Goal: Information Seeking & Learning: Check status

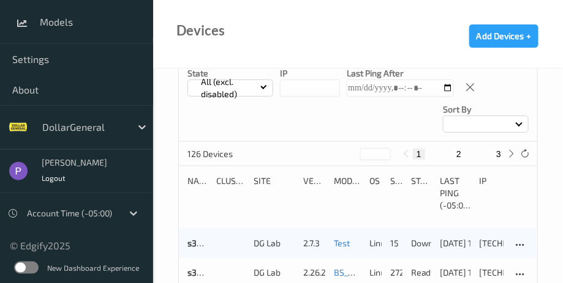
scroll to position [147, 0]
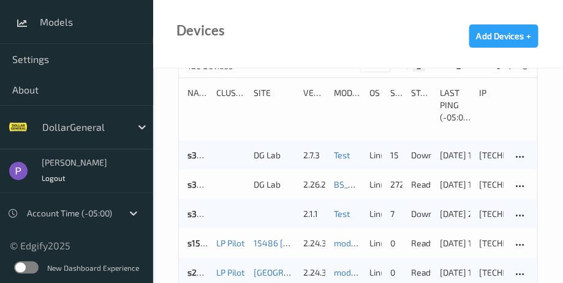
click at [33, 269] on div "New Dashboard Experience" at bounding box center [76, 268] width 153 height 32
click at [32, 268] on label at bounding box center [26, 268] width 24 height 12
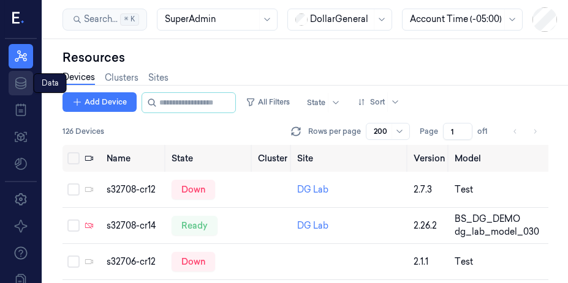
click at [21, 88] on icon at bounding box center [20, 83] width 15 height 15
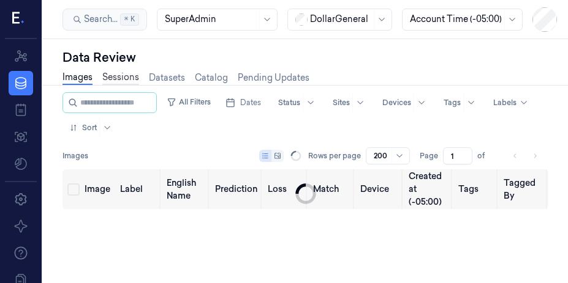
click at [110, 80] on link "Sessions" at bounding box center [120, 78] width 37 height 14
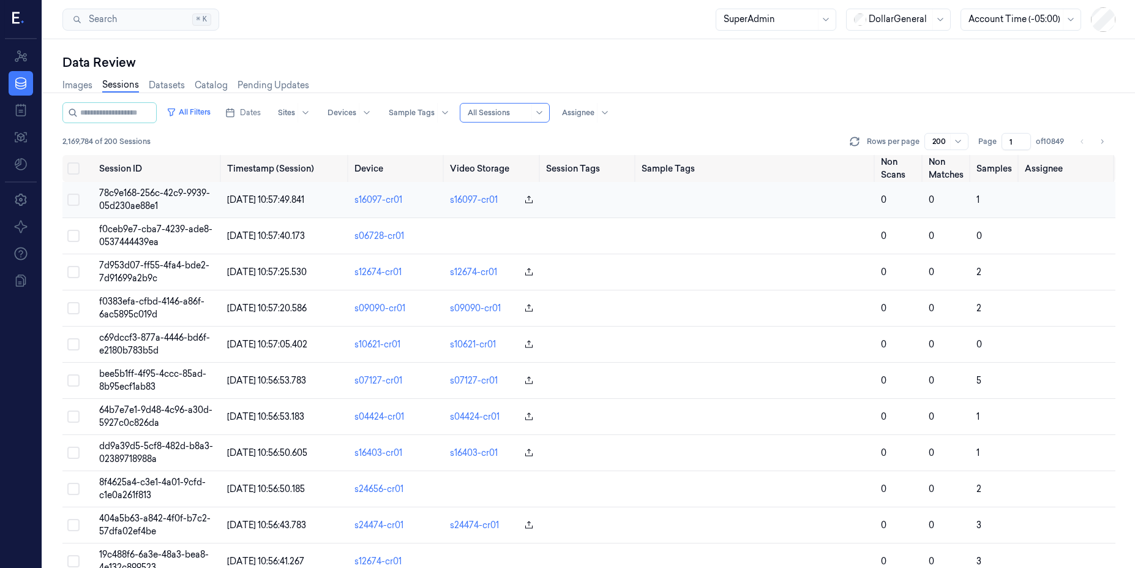
click at [163, 203] on td "78c9e168-256c-42c9-9939-05d230ae88e1" at bounding box center [157, 200] width 127 height 36
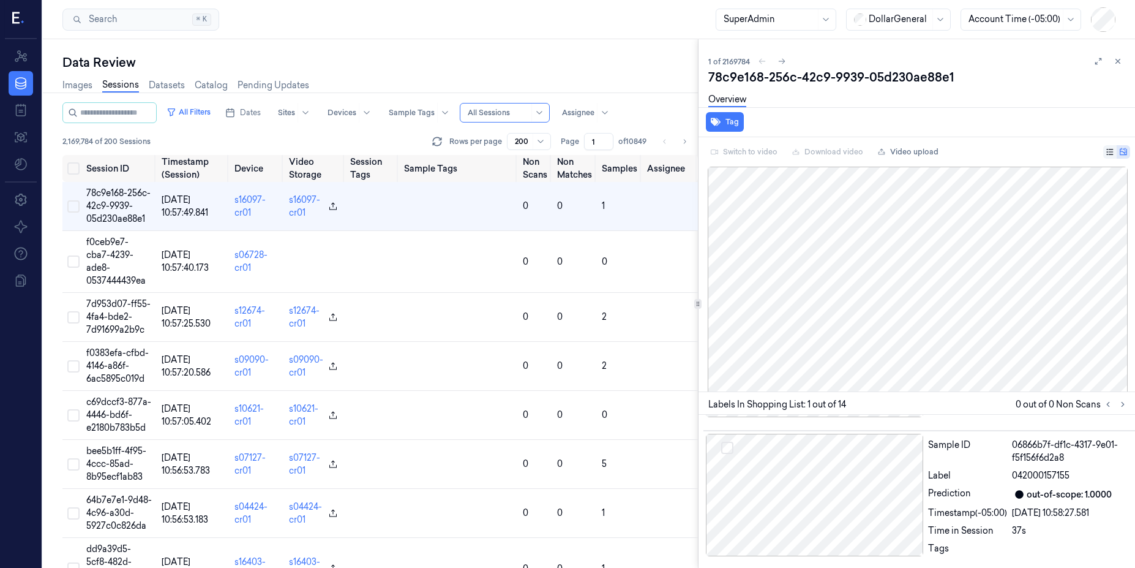
click at [567, 150] on icon at bounding box center [1110, 152] width 9 height 9
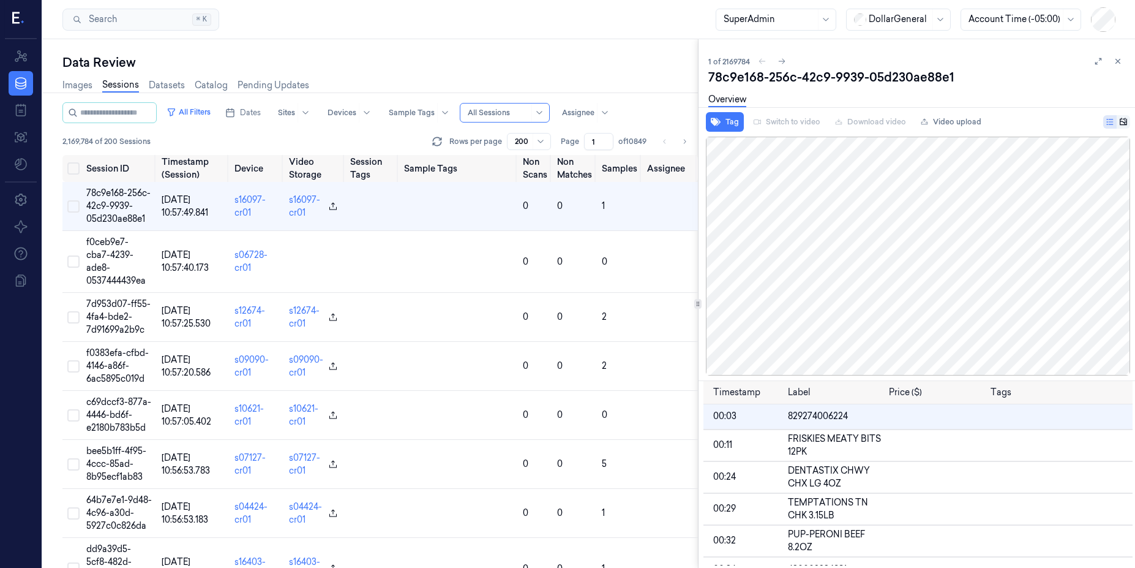
click at [567, 125] on button at bounding box center [1116, 121] width 27 height 13
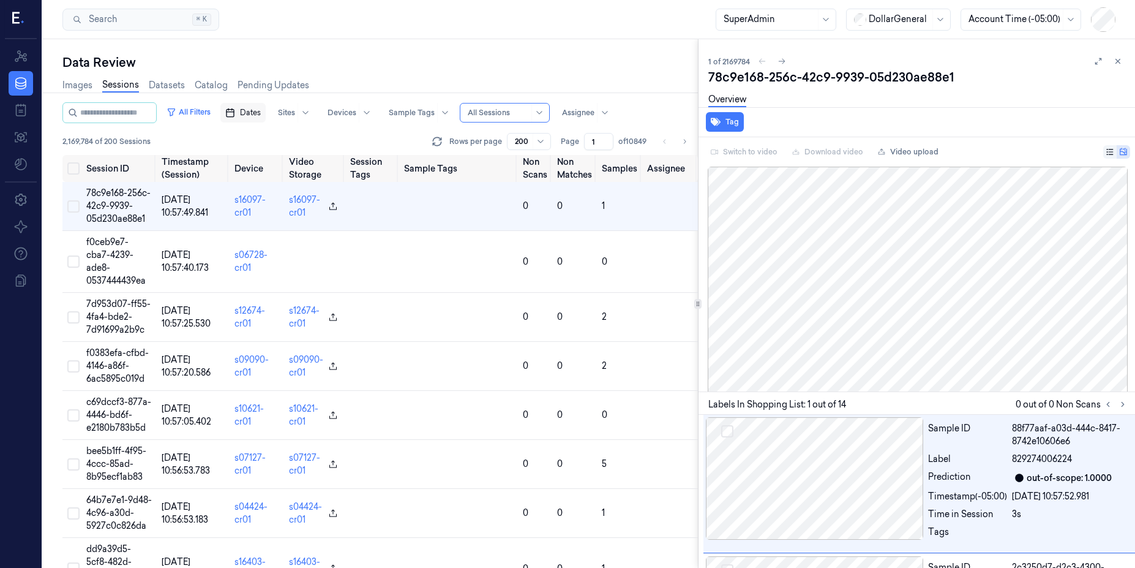
click at [257, 118] on button "Dates" at bounding box center [242, 113] width 45 height 20
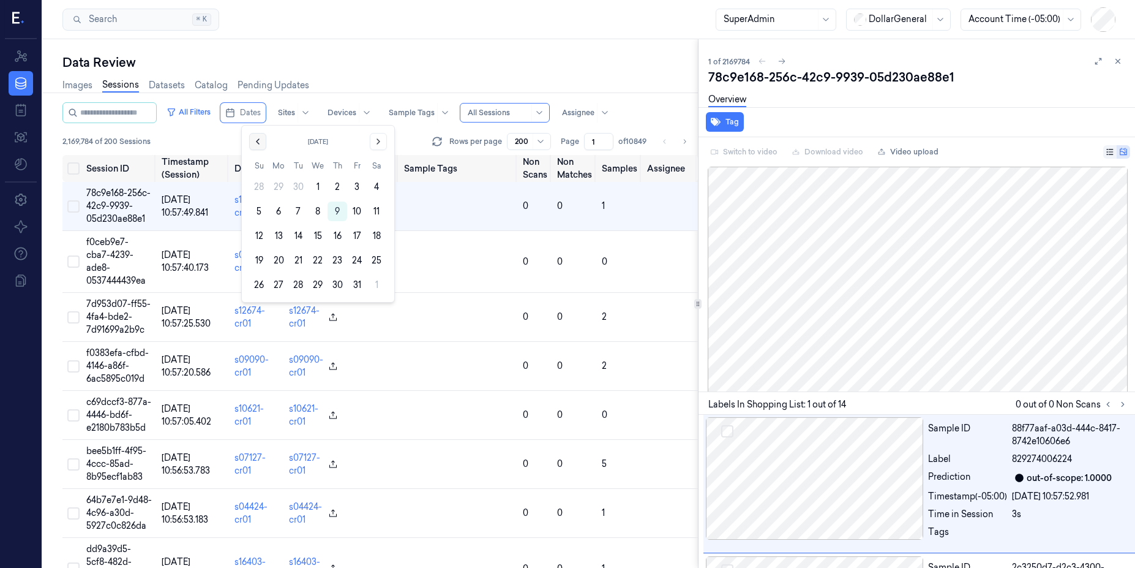
click at [256, 141] on icon "Go to the Previous Month" at bounding box center [258, 142] width 10 height 10
click at [280, 234] on button "15" at bounding box center [279, 236] width 20 height 20
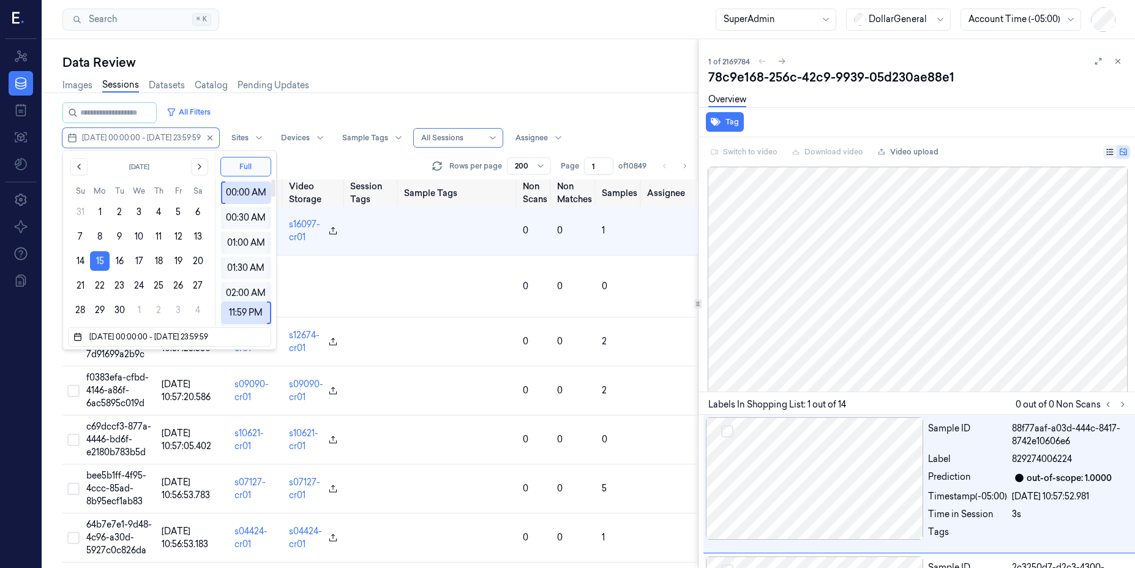
click at [309, 86] on div "Images Sessions Datasets Catalog Pending Updates" at bounding box center [380, 86] width 636 height 31
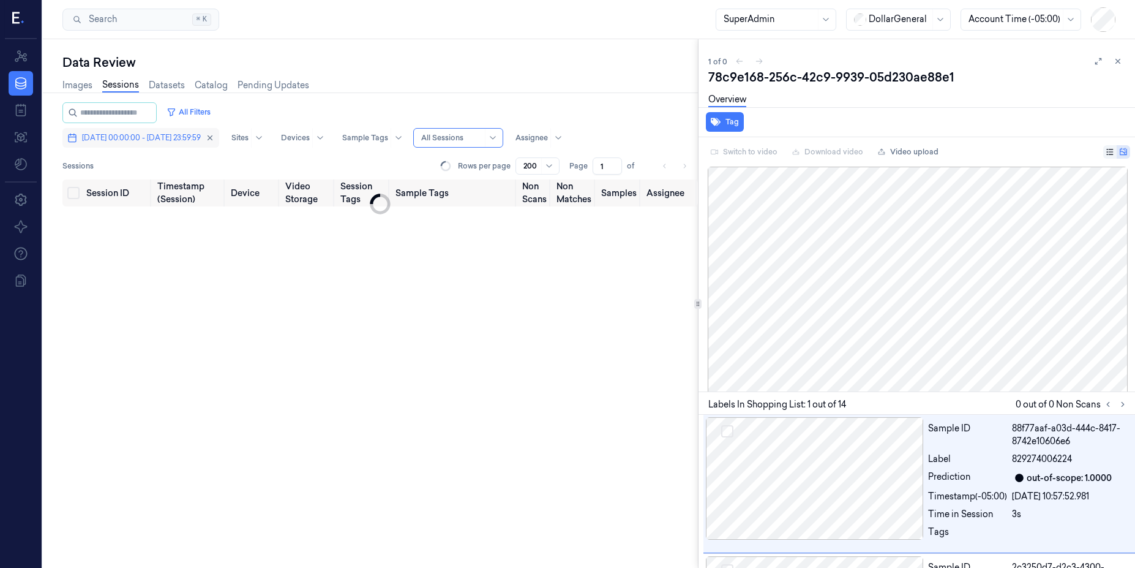
click at [185, 135] on span "15/09/2025 00:00:00 - 15/09/2025 23:59:59" at bounding box center [141, 137] width 119 height 11
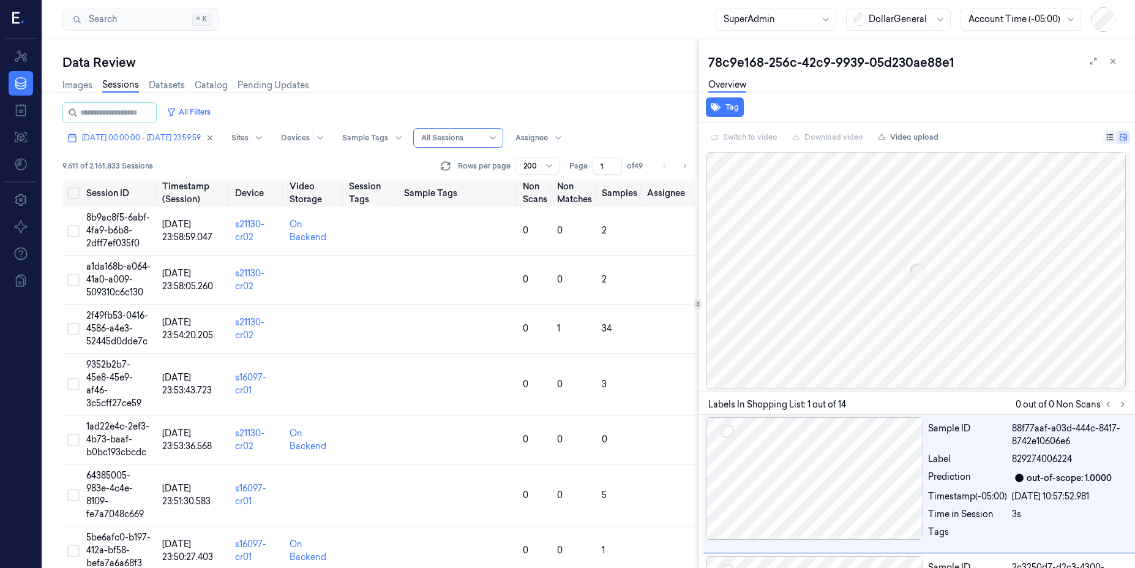
click at [184, 126] on div "All Filters 15/09/2025 00:00:00 - 15/09/2025 23:59:59 Sites Devices Sample Tags…" at bounding box center [380, 124] width 636 height 45
click at [185, 136] on span "15/09/2025 00:00:00 - 15/09/2025 23:59:59" at bounding box center [141, 137] width 119 height 11
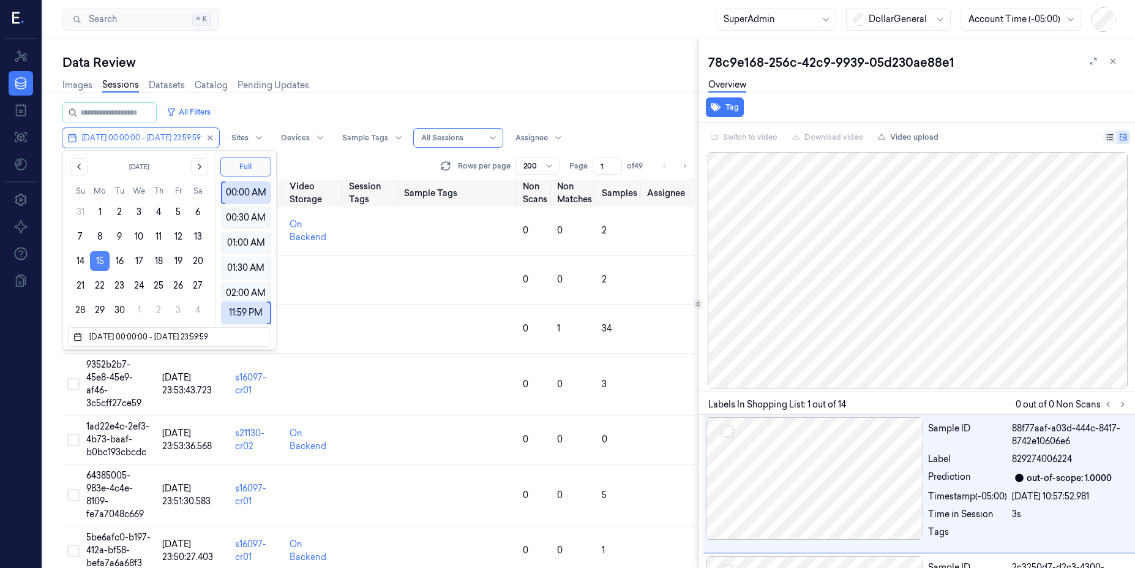
click at [101, 264] on button "15" at bounding box center [100, 261] width 20 height 20
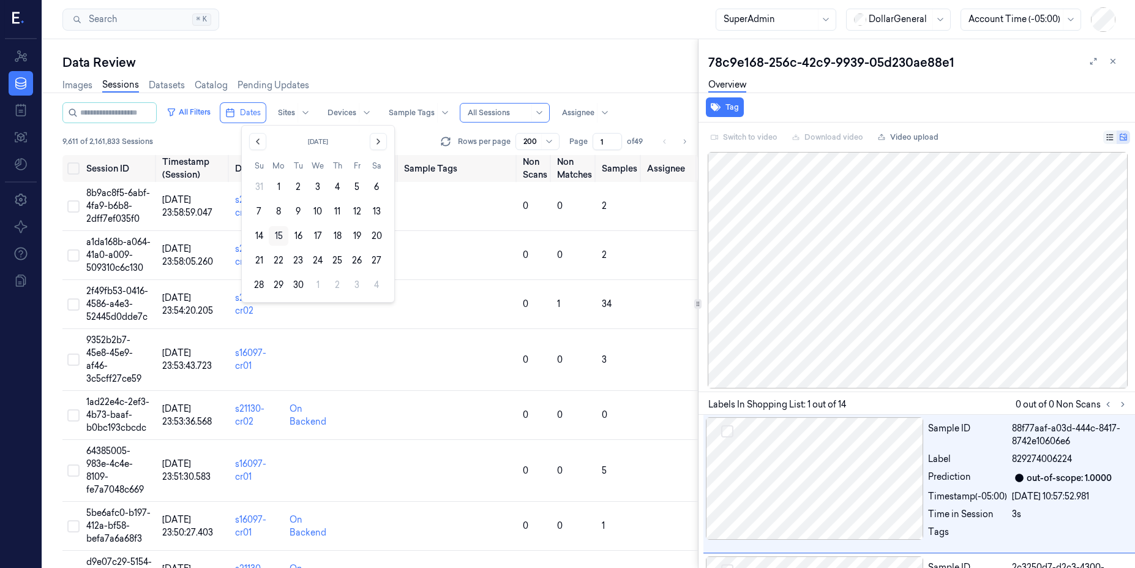
click at [283, 233] on button "15" at bounding box center [279, 236] width 20 height 20
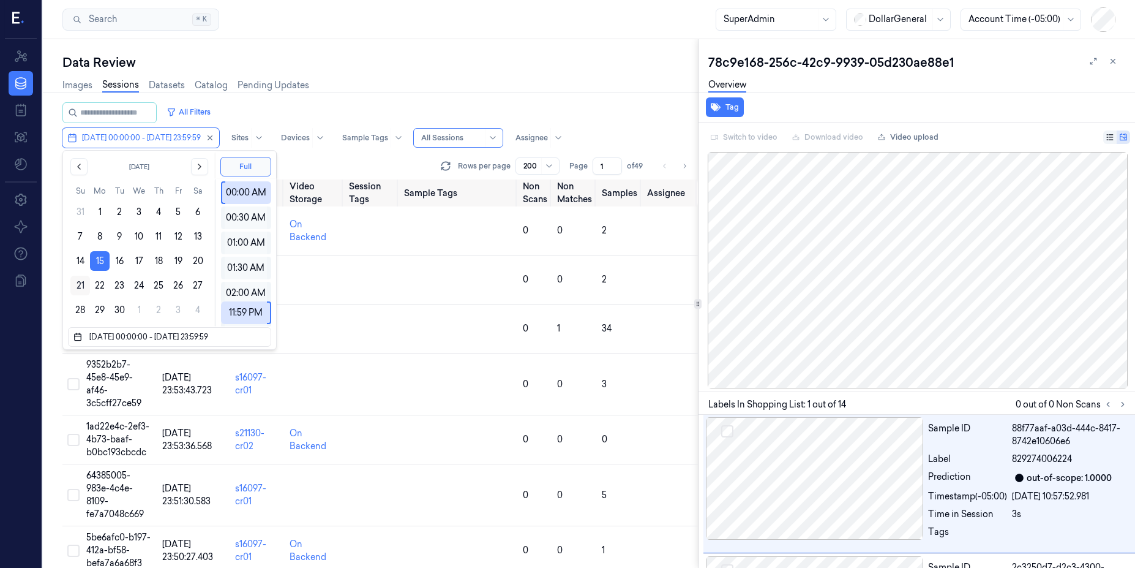
click at [80, 283] on button "21" at bounding box center [80, 286] width 20 height 20
type input "15/09/2025 00:00:00 - 21/09/2025 23:59:59"
click at [373, 100] on div "Images Sessions Datasets Catalog Pending Updates" at bounding box center [380, 86] width 636 height 31
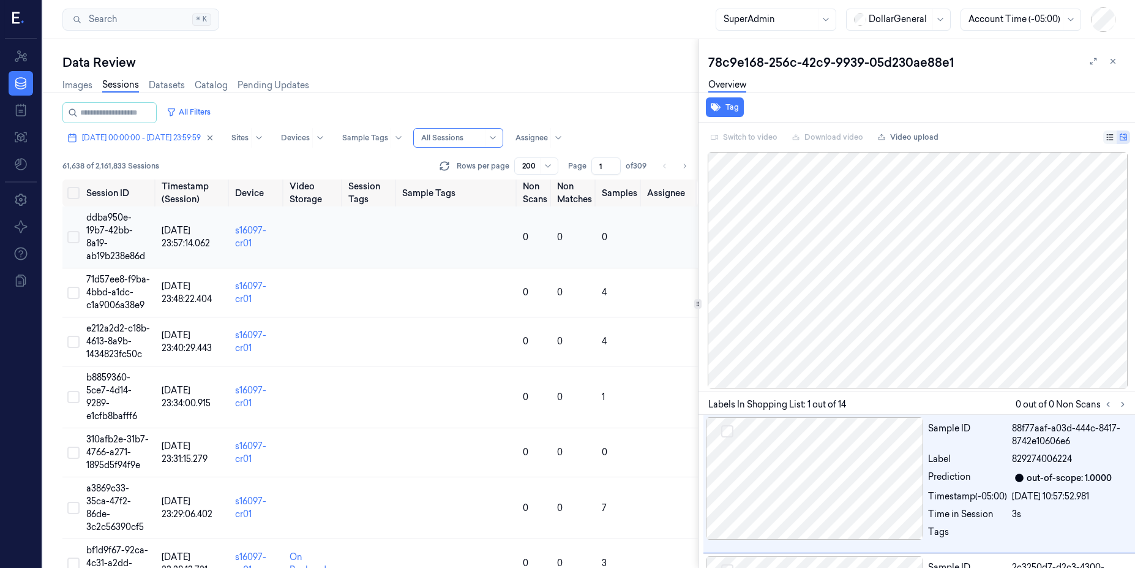
click at [143, 245] on td "ddba950e-19b7-42bb-8a19-ab19b238e86d" at bounding box center [119, 237] width 76 height 62
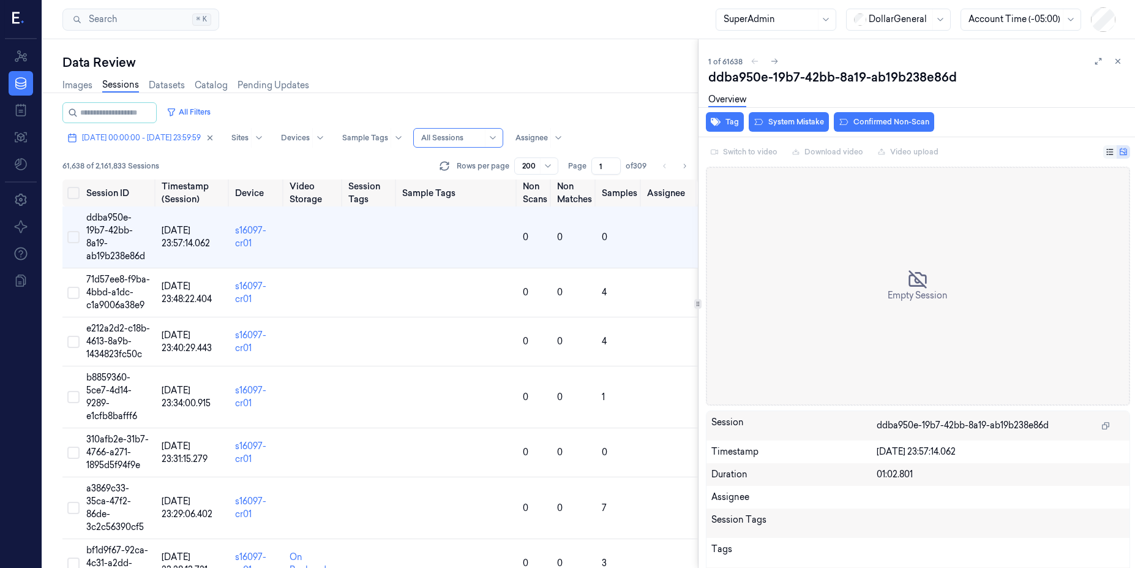
click at [482, 133] on div at bounding box center [451, 137] width 61 height 11
click at [484, 187] on div "Only Non Scan" at bounding box center [477, 183] width 62 height 13
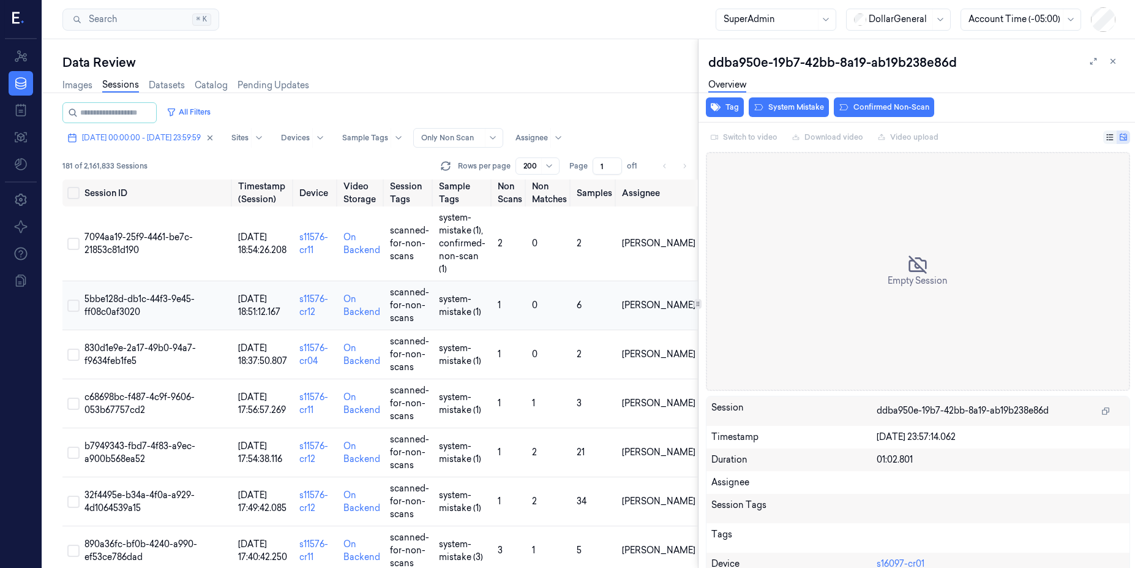
click at [140, 283] on td "5bbe128d-db1c-44f3-9e45-ff08c0af3020" at bounding box center [157, 305] width 154 height 49
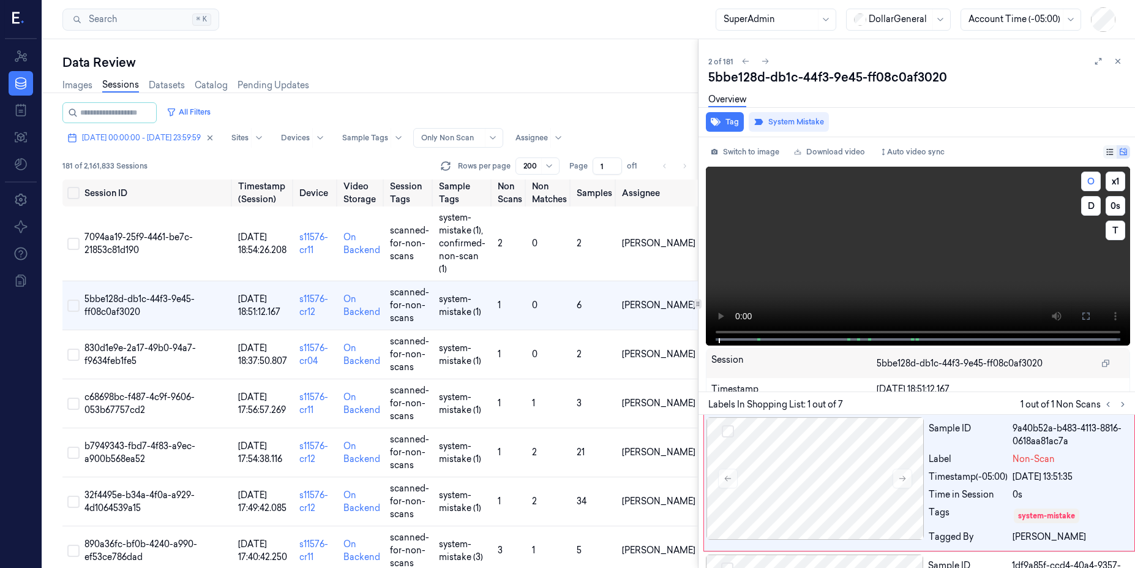
click at [567, 248] on video at bounding box center [918, 256] width 424 height 179
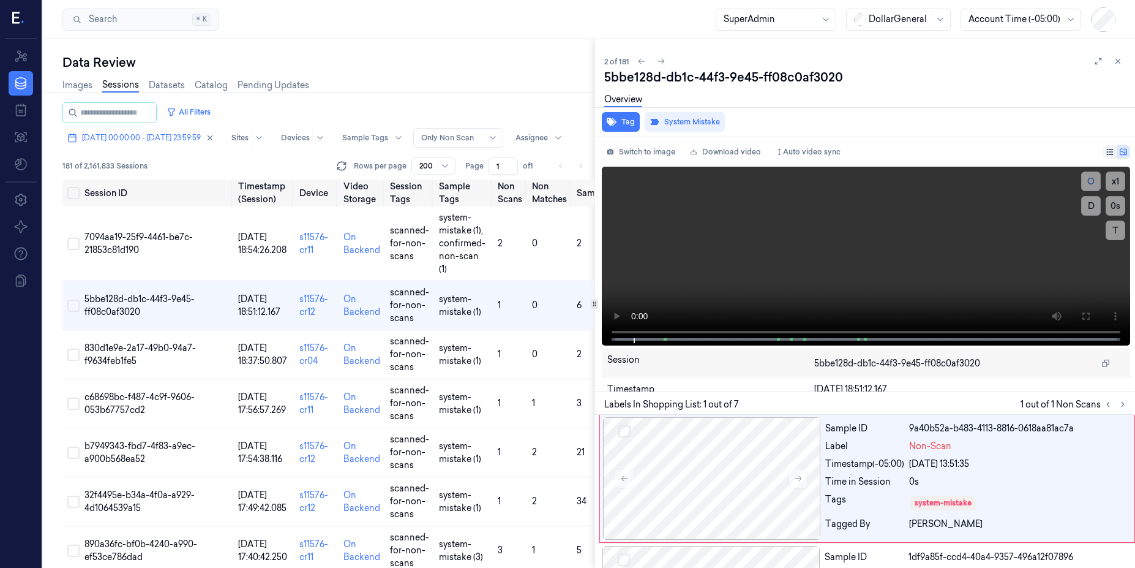
click at [567, 283] on icon at bounding box center [594, 304] width 6 height 6
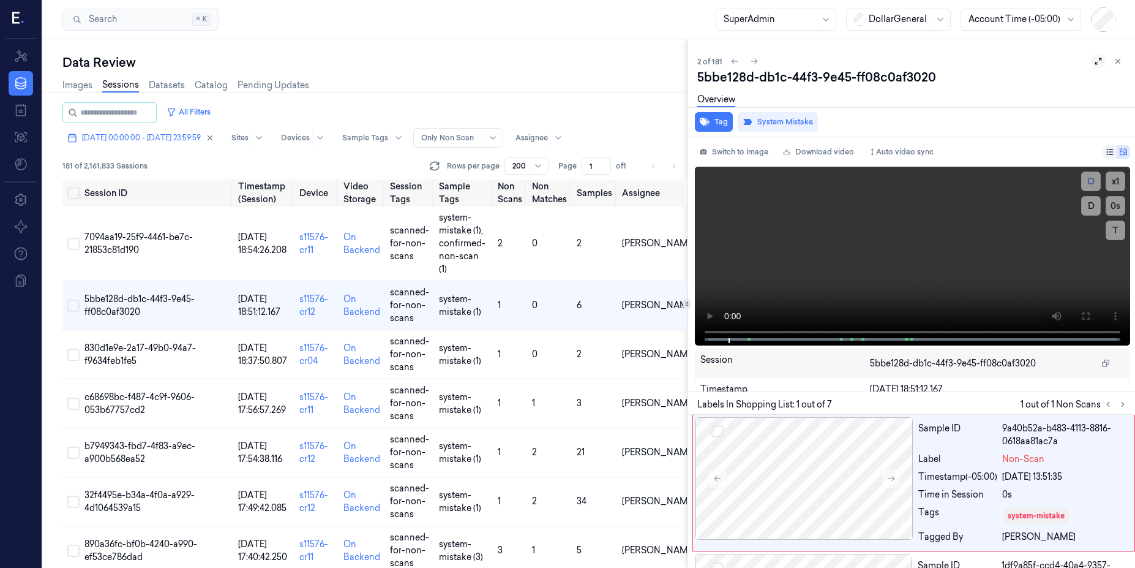
click at [567, 65] on icon at bounding box center [1098, 61] width 9 height 9
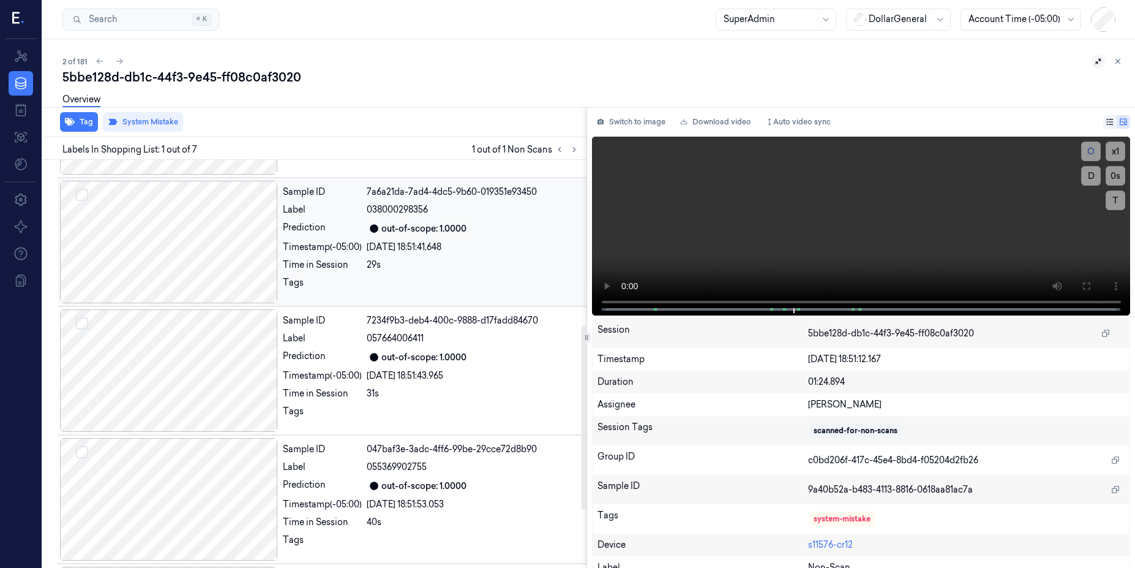
click at [146, 254] on div at bounding box center [169, 242] width 218 height 122
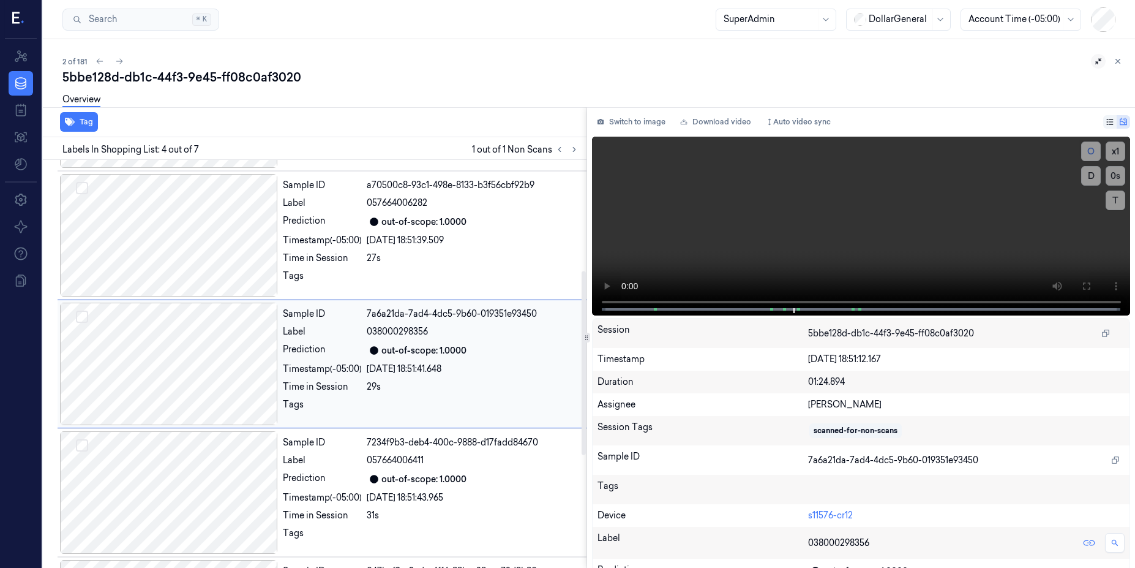
click at [163, 283] on div at bounding box center [169, 363] width 218 height 122
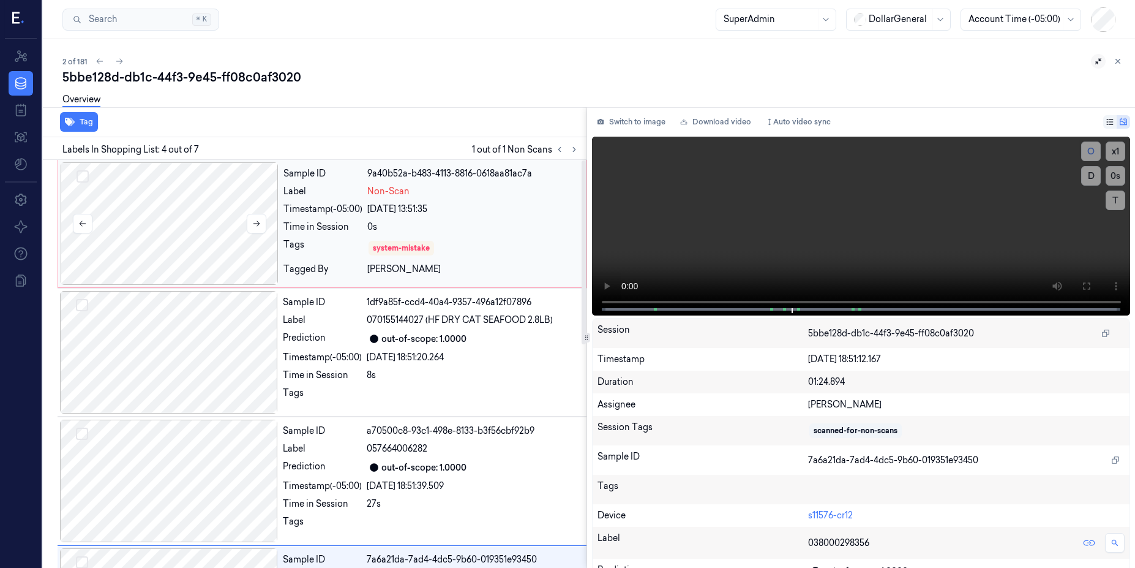
click at [207, 195] on div at bounding box center [170, 223] width 218 height 122
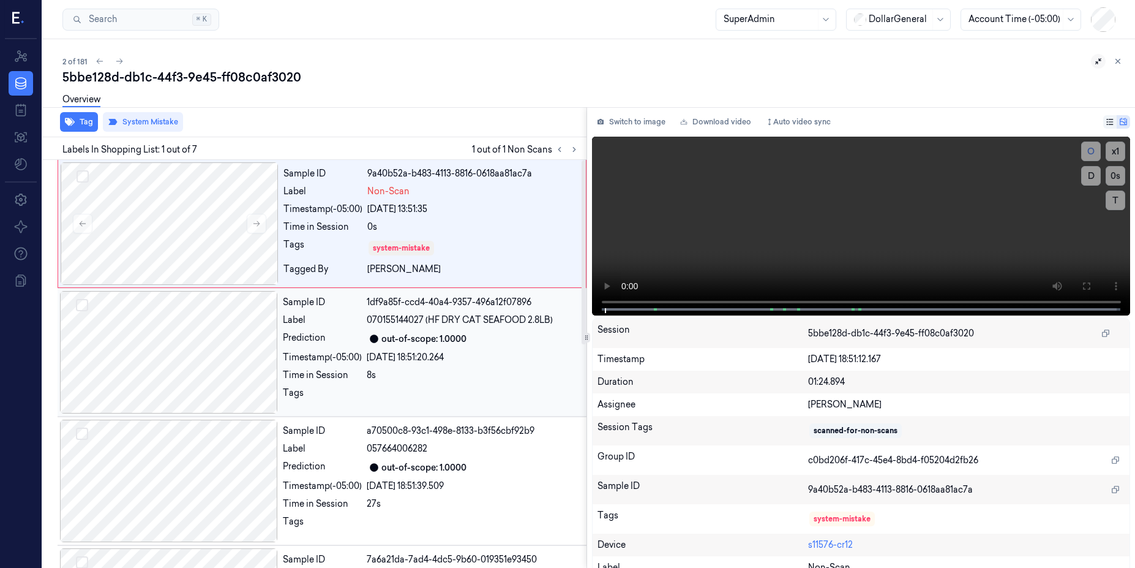
click at [200, 283] on div at bounding box center [169, 352] width 218 height 122
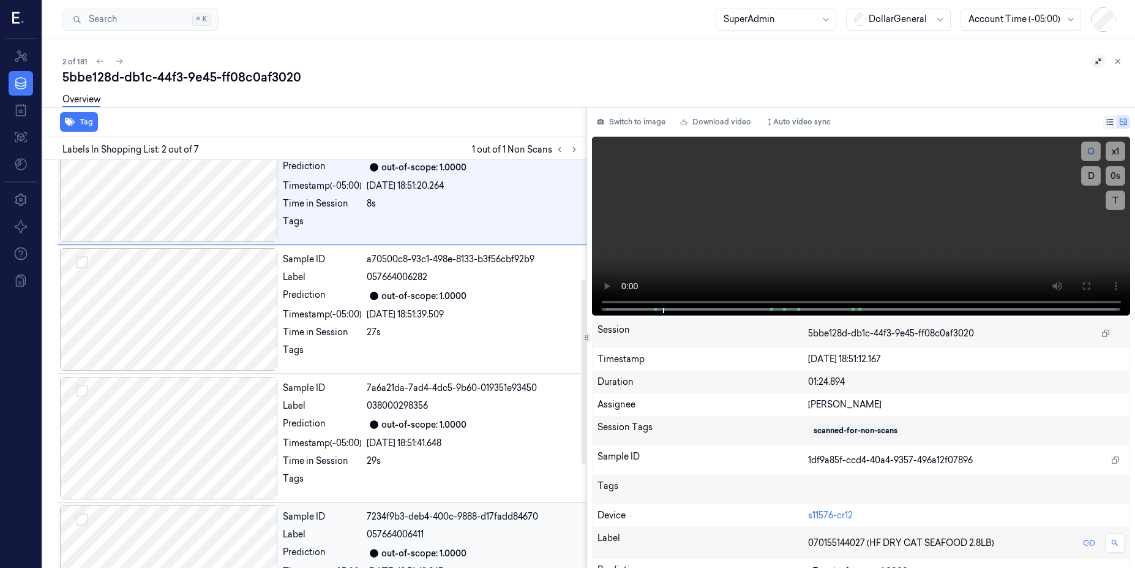
scroll to position [294, 0]
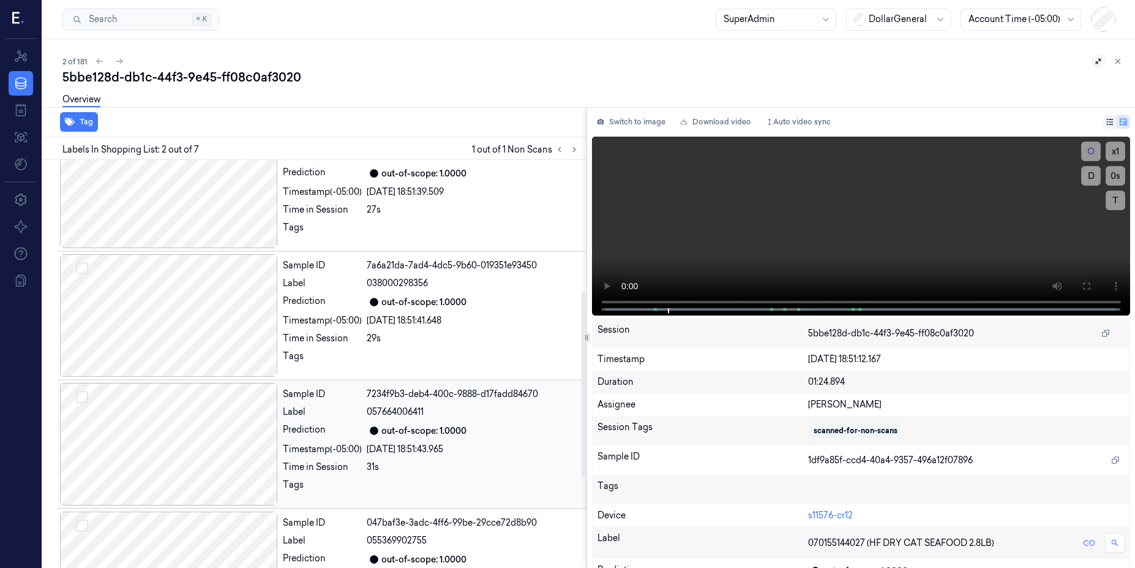
click at [198, 283] on div at bounding box center [169, 444] width 218 height 122
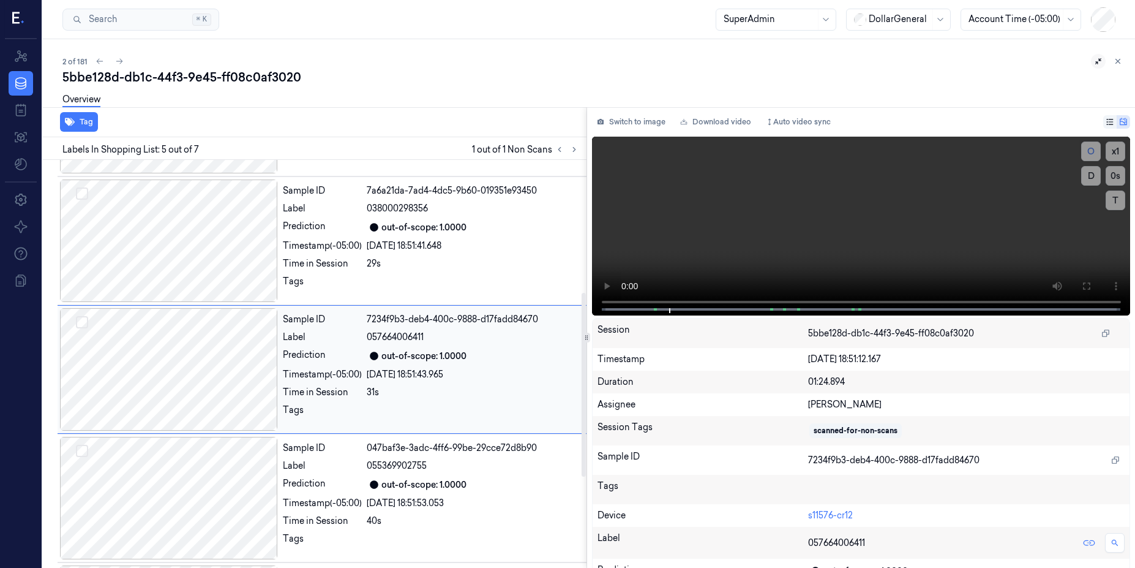
scroll to position [374, 0]
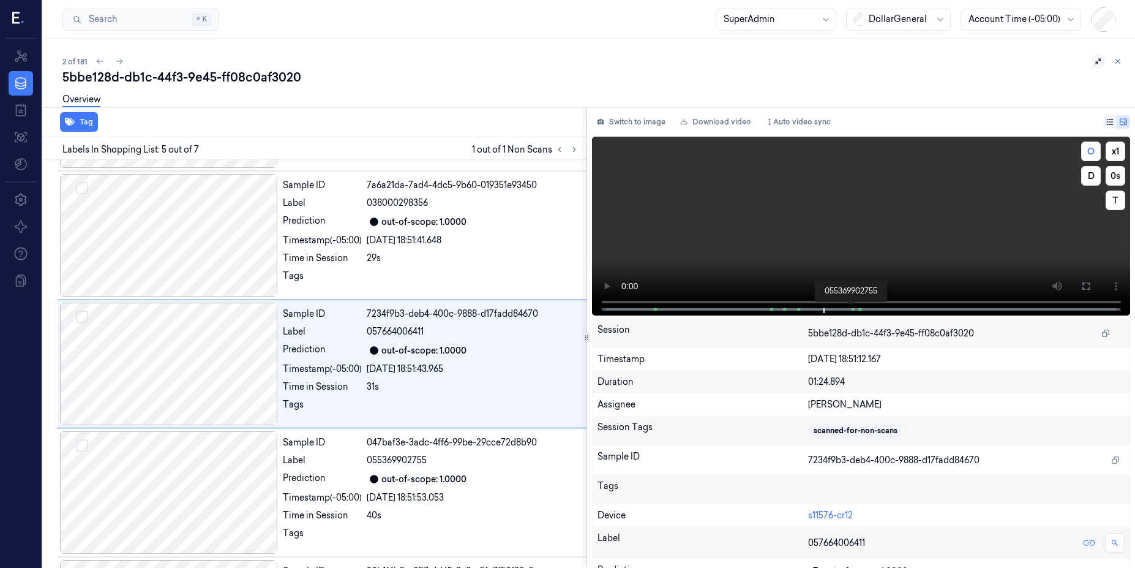
click at [567, 283] on span at bounding box center [854, 309] width 2 height 6
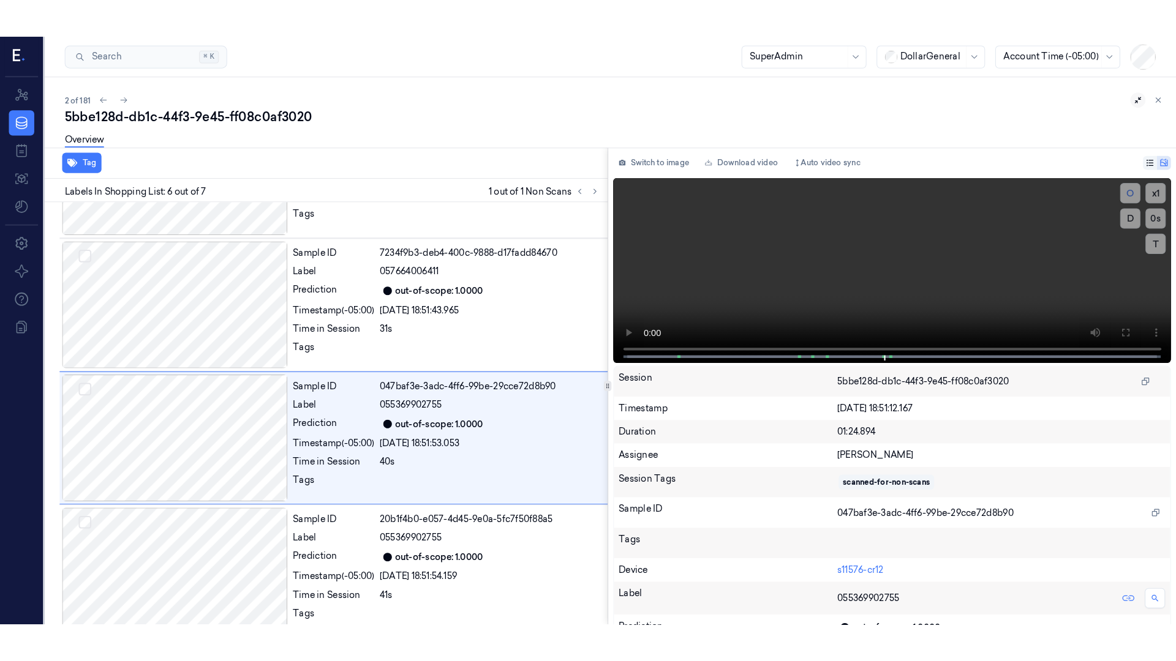
scroll to position [496, 0]
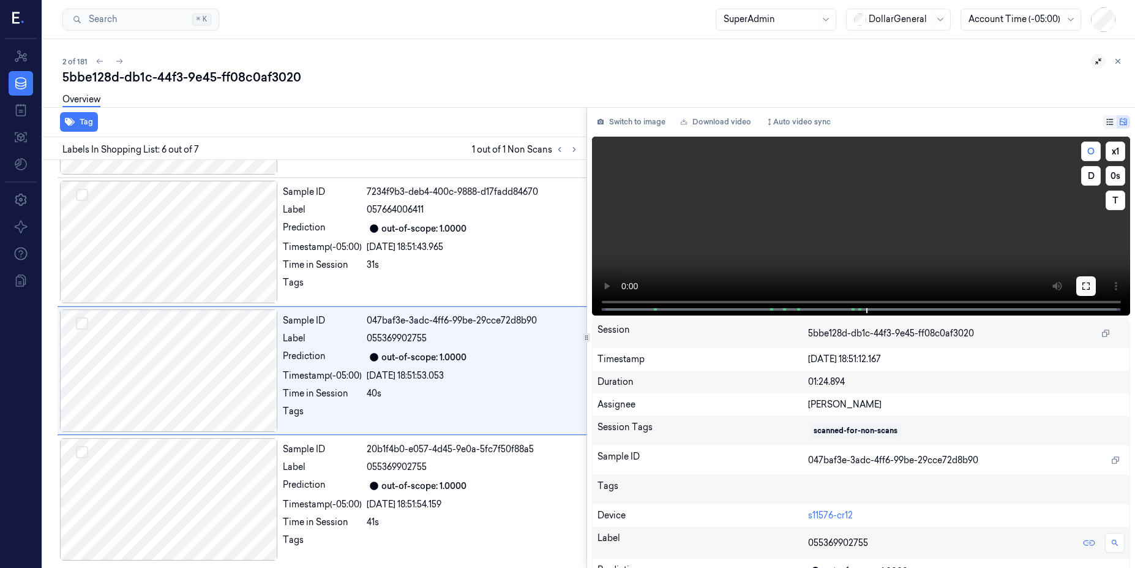
click at [567, 283] on icon at bounding box center [1085, 285] width 7 height 7
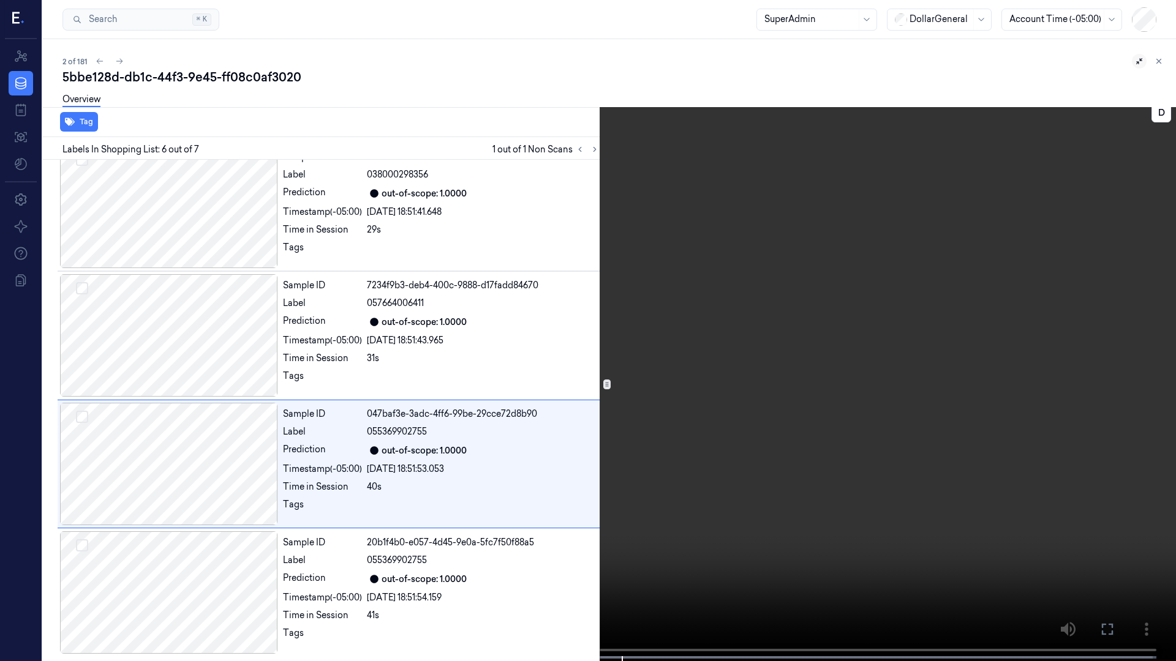
click at [0, 0] on button at bounding box center [0, 0] width 0 height 0
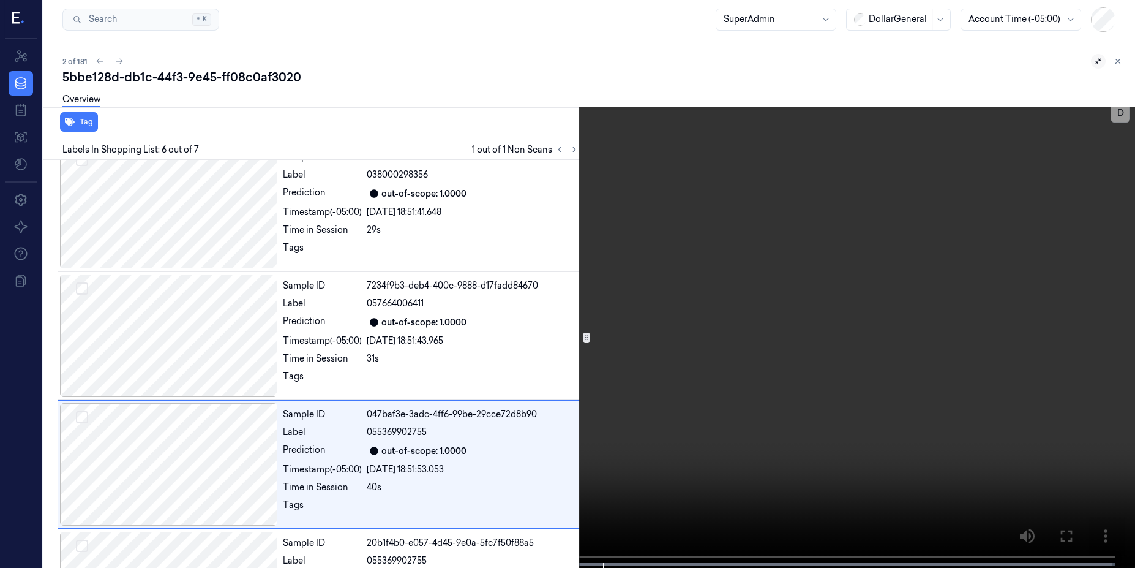
scroll to position [496, 0]
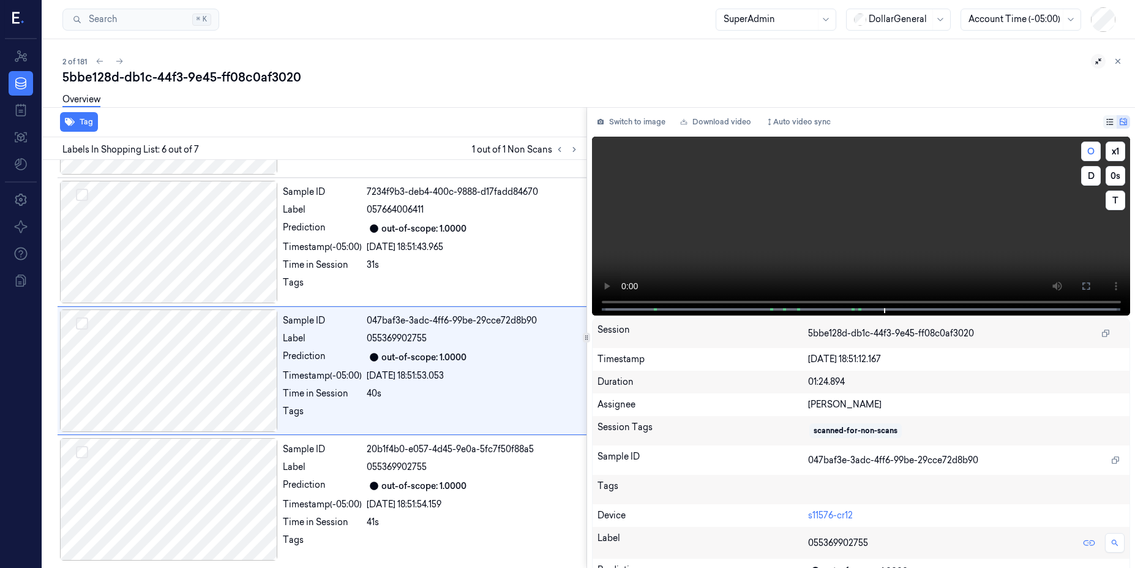
click at [567, 226] on video at bounding box center [861, 226] width 539 height 179
click at [206, 283] on div at bounding box center [169, 499] width 218 height 122
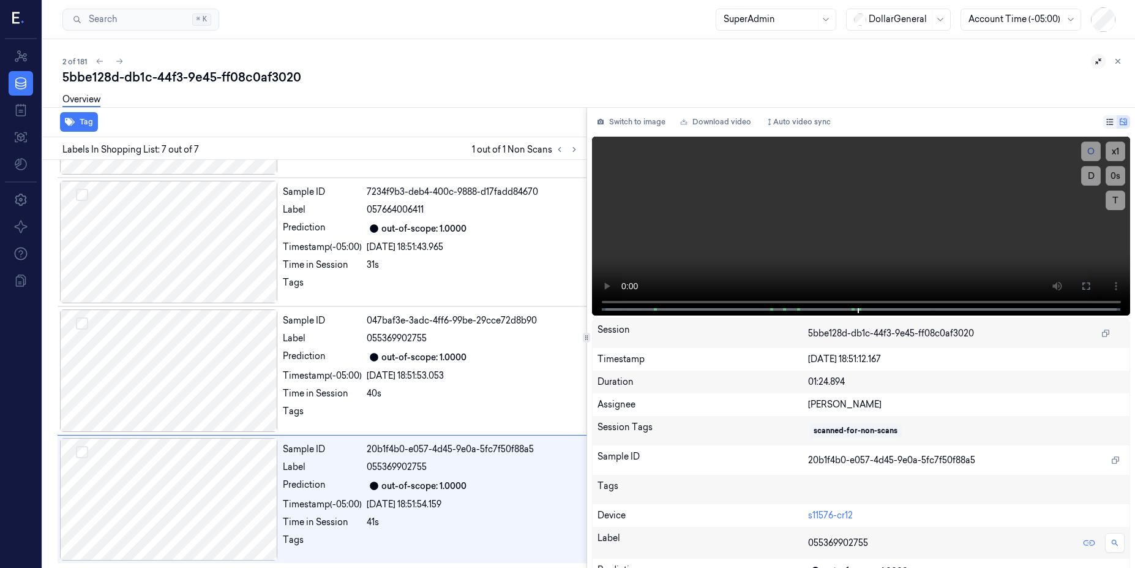
click at [114, 69] on div "5bbe128d-db1c-44f3-9e45-ff08c0af3020" at bounding box center [593, 77] width 1063 height 17
click at [116, 64] on icon at bounding box center [119, 61] width 9 height 9
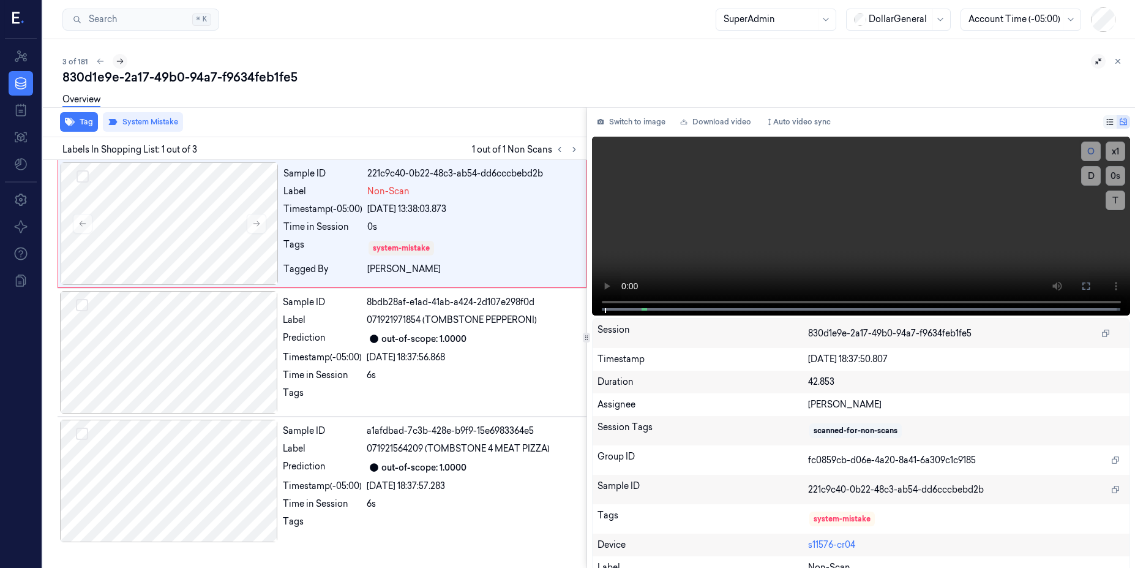
click at [117, 64] on icon at bounding box center [120, 61] width 9 height 9
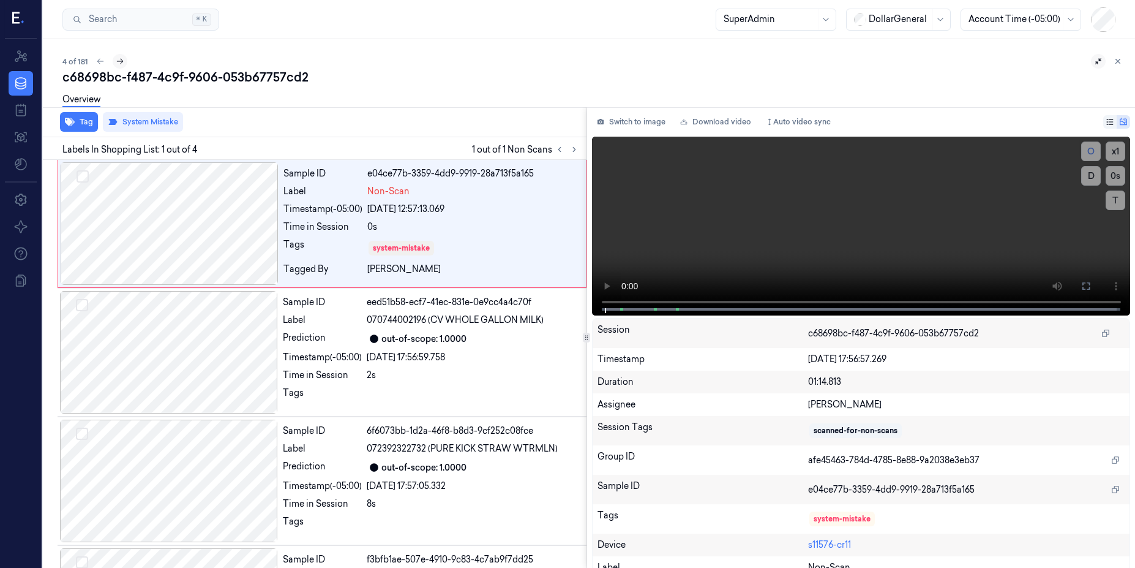
click at [117, 64] on icon at bounding box center [120, 61] width 9 height 9
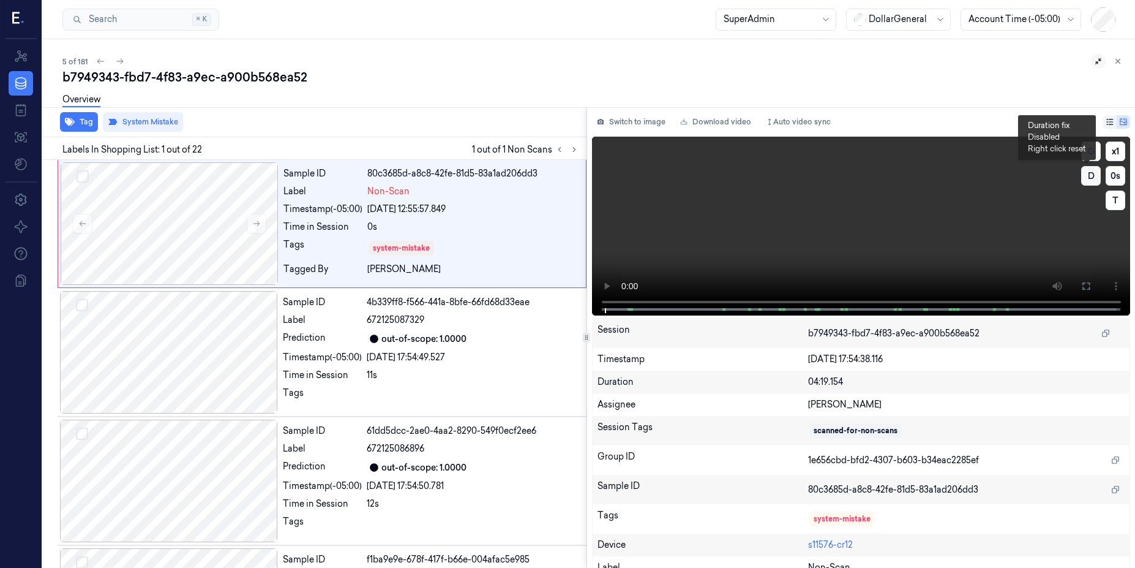
click at [567, 176] on button "D" at bounding box center [1091, 176] width 20 height 20
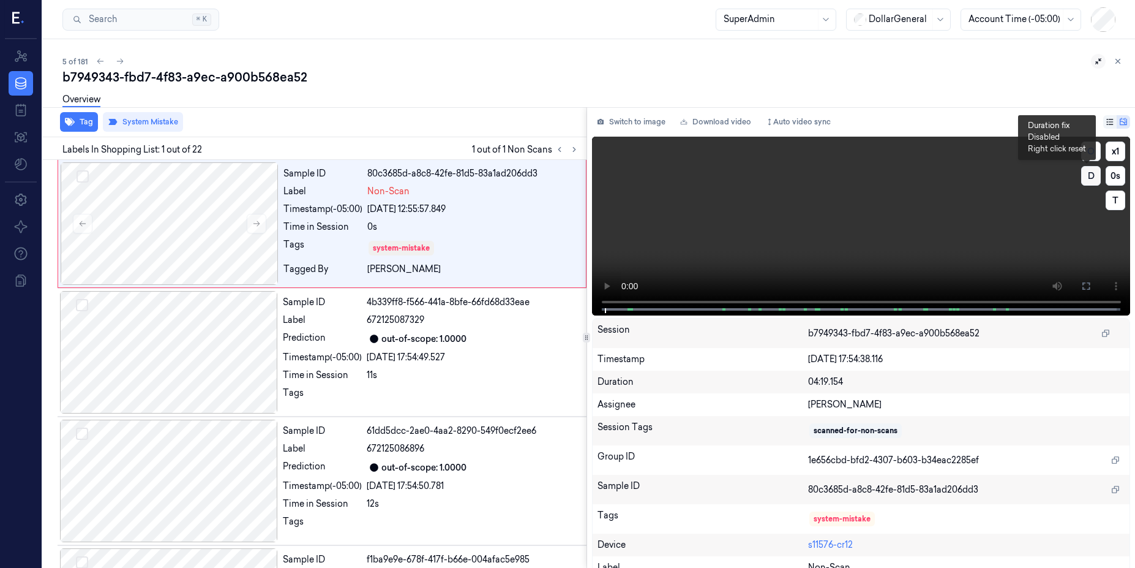
click at [567, 176] on button "D" at bounding box center [1091, 176] width 20 height 20
